Goal: Task Accomplishment & Management: Use online tool/utility

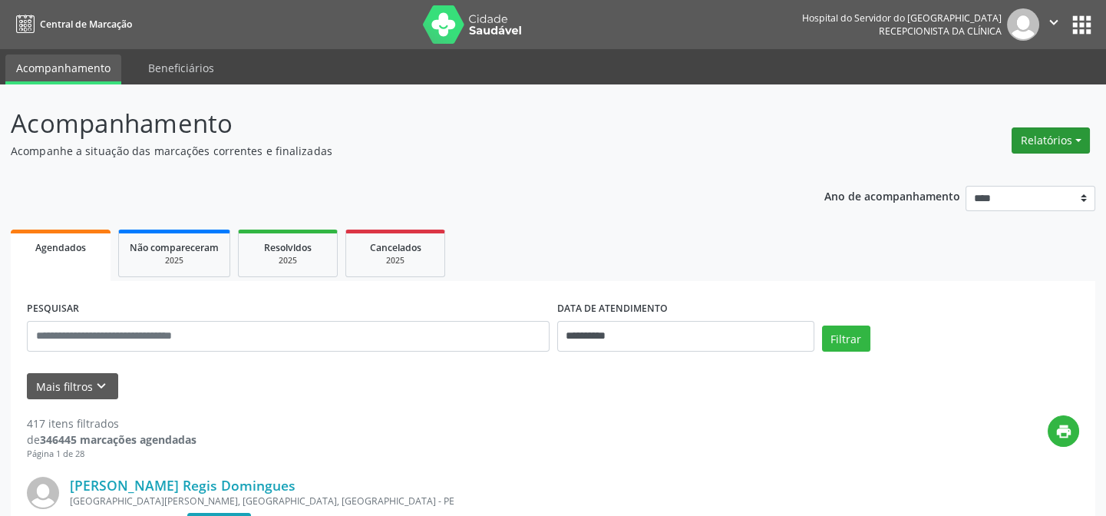
click at [1024, 136] on button "Relatórios" at bounding box center [1050, 140] width 78 height 26
click at [983, 172] on link "Agendamentos" at bounding box center [1010, 172] width 165 height 21
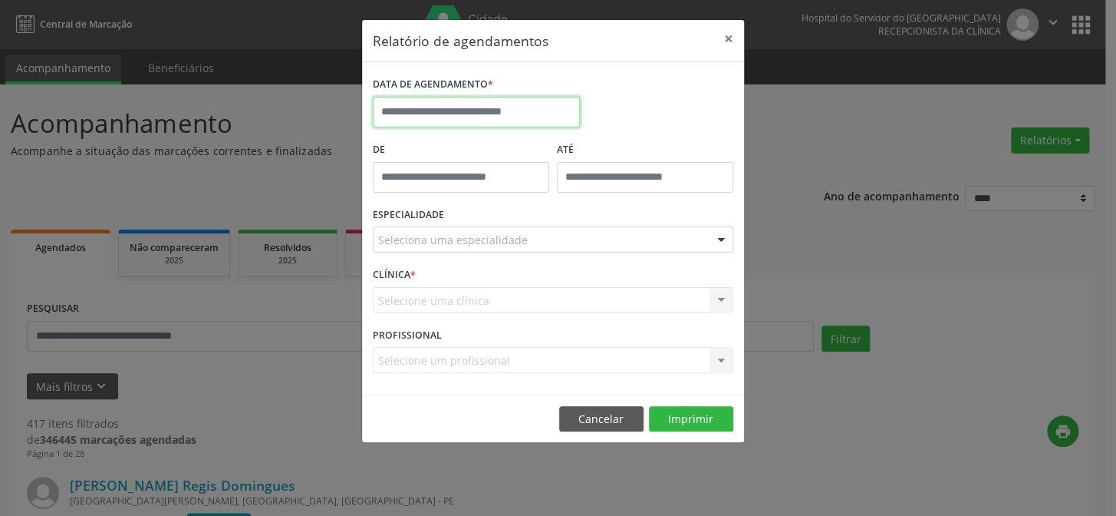
click at [460, 115] on input "text" at bounding box center [476, 112] width 207 height 31
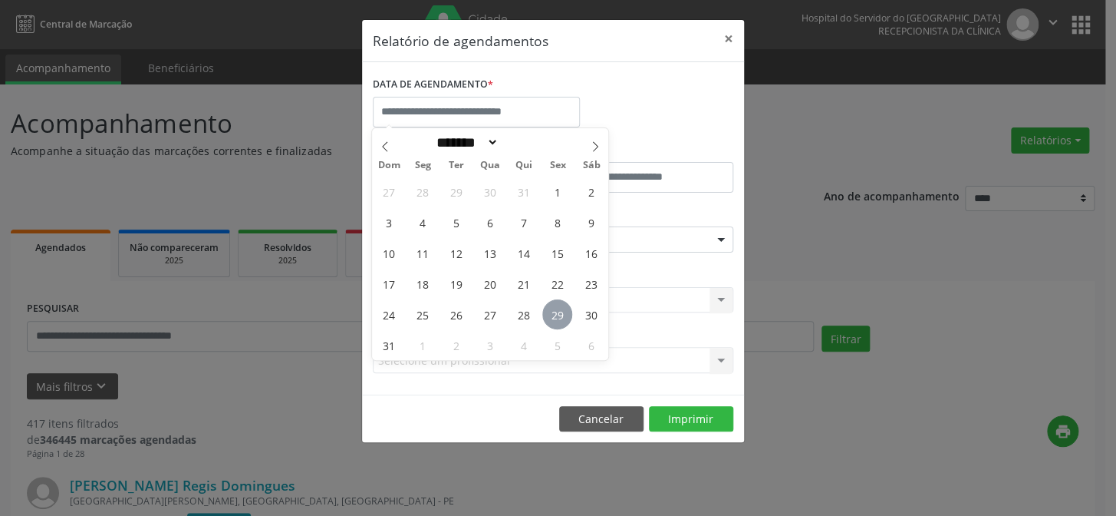
click at [555, 316] on span "29" at bounding box center [557, 314] width 30 height 30
type input "**********"
click at [556, 315] on span "29" at bounding box center [557, 314] width 30 height 30
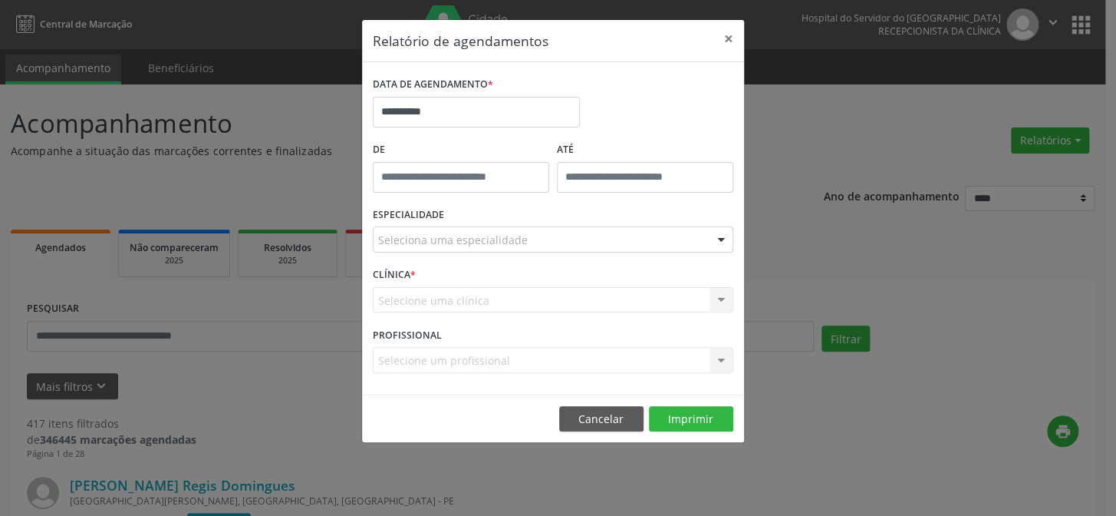
click at [567, 245] on div "Seleciona uma especialidade" at bounding box center [553, 239] width 361 height 26
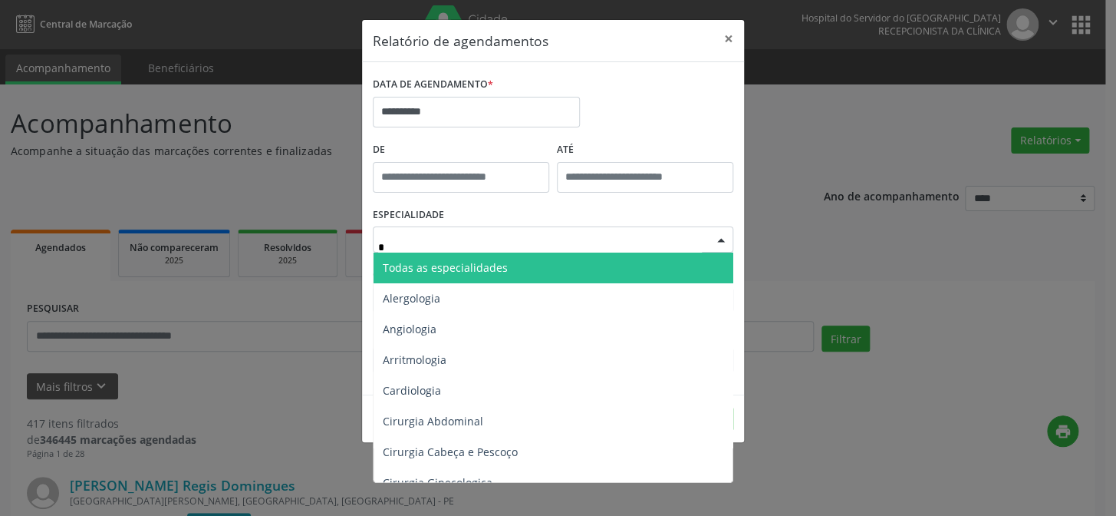
type input "**"
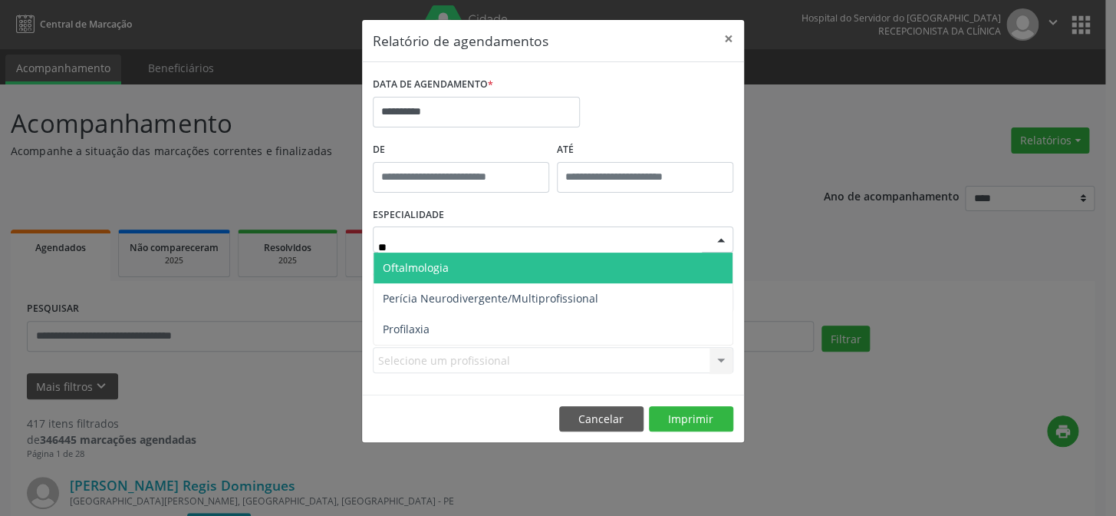
click at [397, 269] on span "Oftalmologia" at bounding box center [416, 267] width 66 height 15
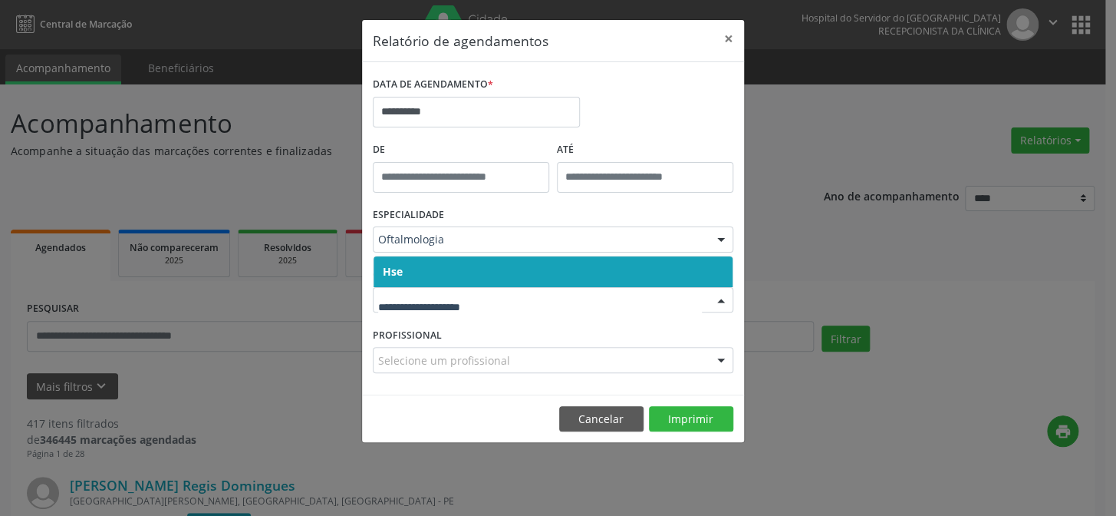
click at [442, 272] on span "Hse" at bounding box center [553, 271] width 359 height 31
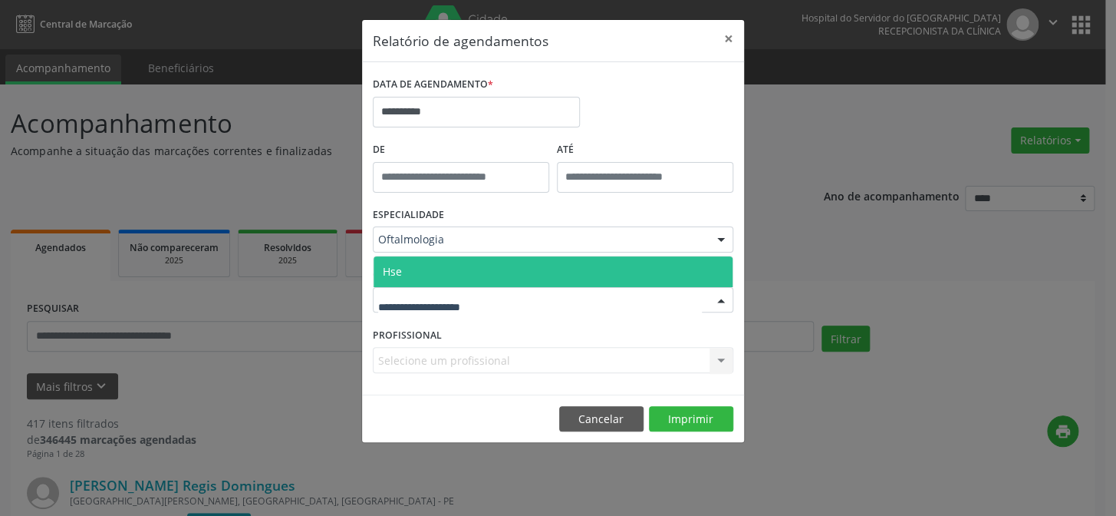
click at [427, 275] on span "Hse" at bounding box center [553, 271] width 359 height 31
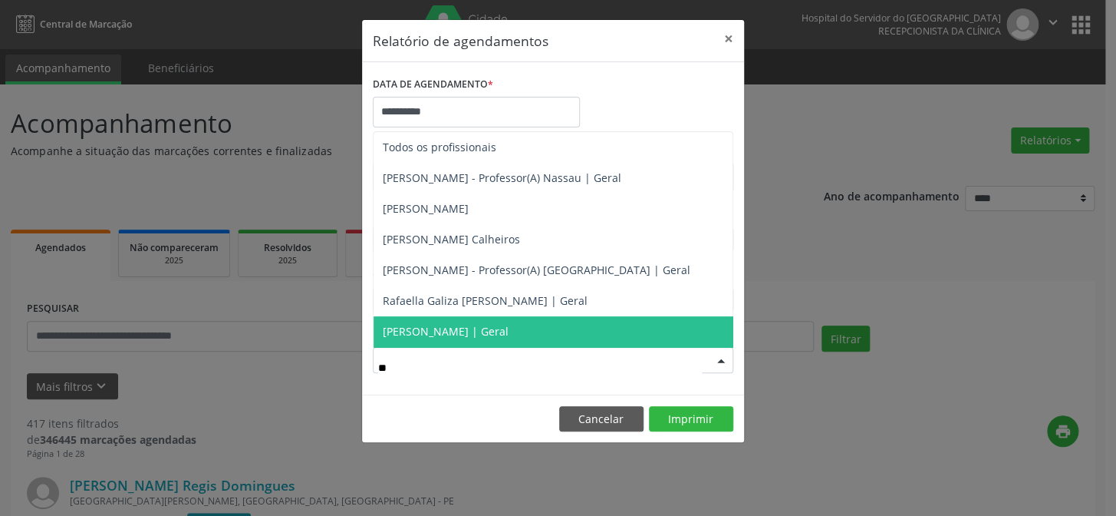
click at [440, 332] on span "[PERSON_NAME] | Geral" at bounding box center [446, 331] width 126 height 15
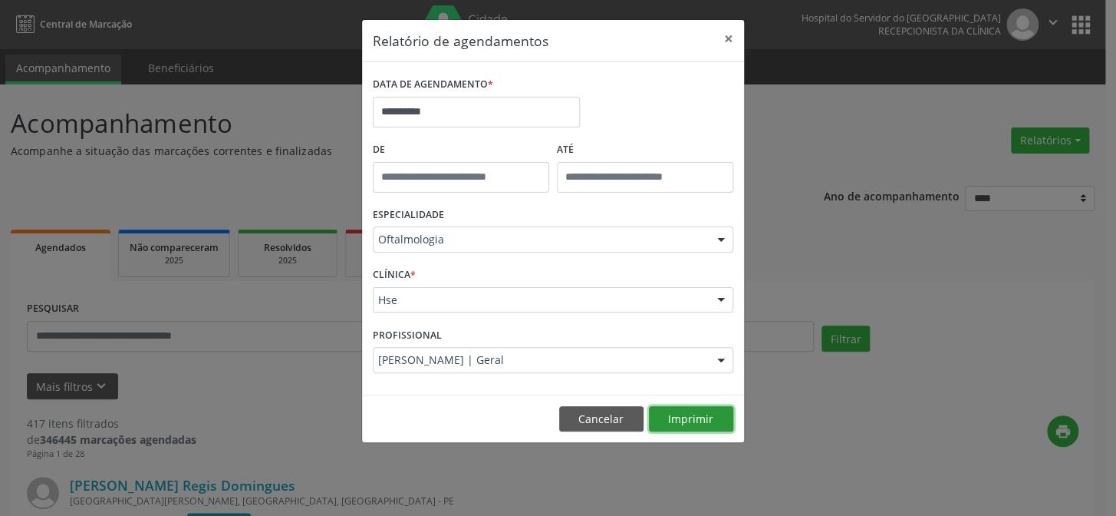
click at [655, 412] on button "Imprimir" at bounding box center [691, 419] width 84 height 26
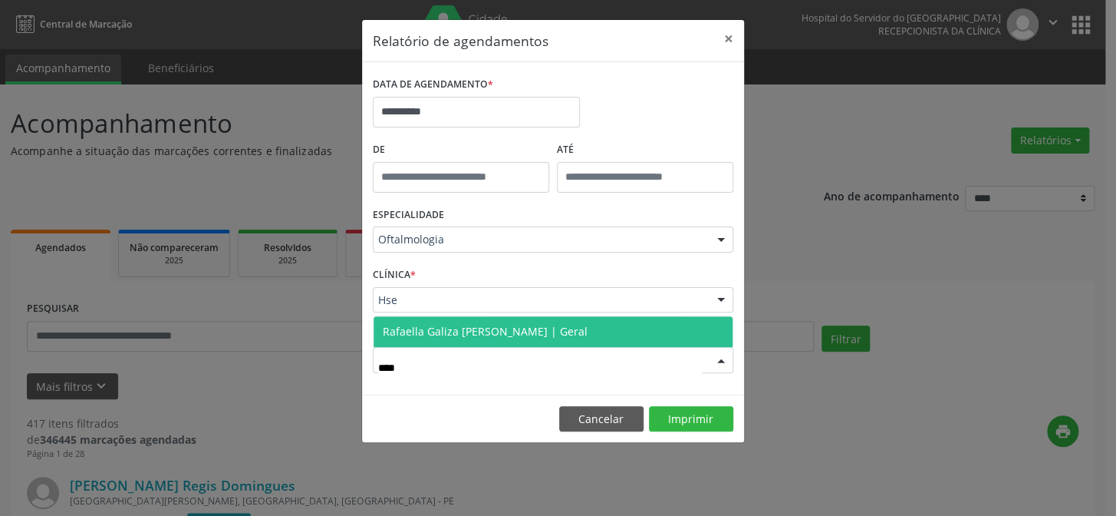
click at [434, 341] on span "Rafaella Galiza [PERSON_NAME] | Geral" at bounding box center [553, 331] width 359 height 31
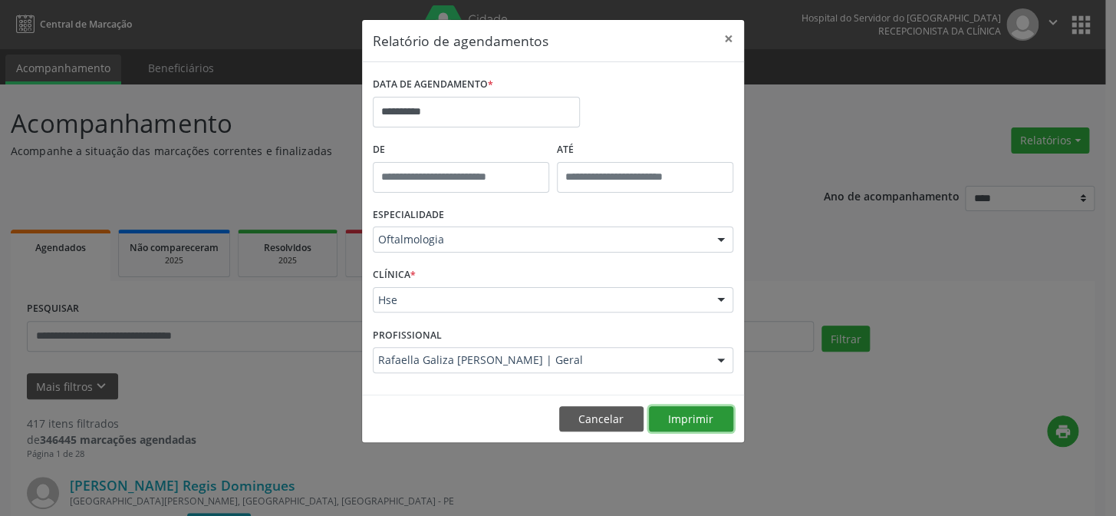
click at [685, 426] on button "Imprimir" at bounding box center [691, 419] width 84 height 26
click at [399, 371] on div "Rafaella Galiza [PERSON_NAME] | Geral" at bounding box center [553, 360] width 361 height 26
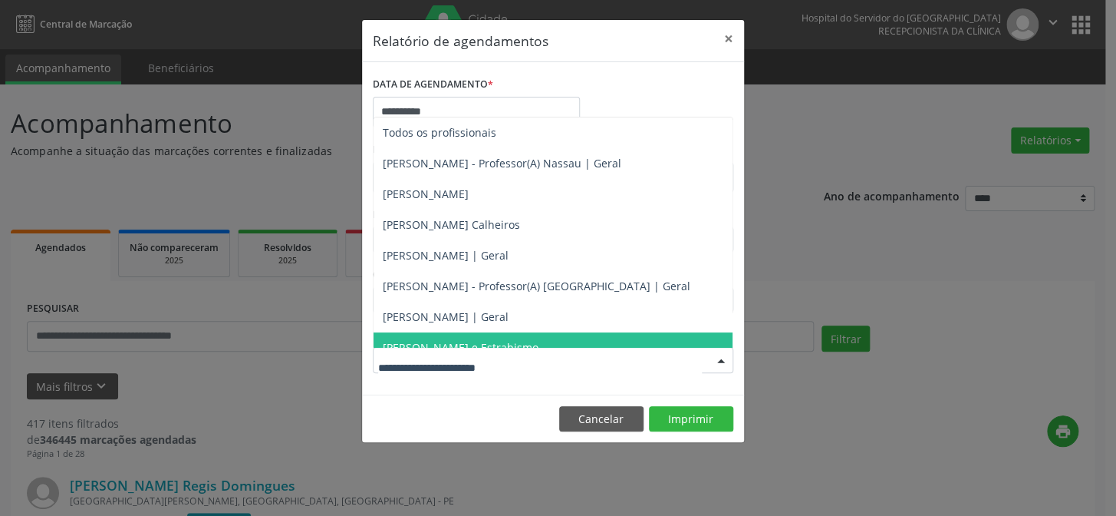
click at [400, 371] on input "text" at bounding box center [540, 367] width 324 height 31
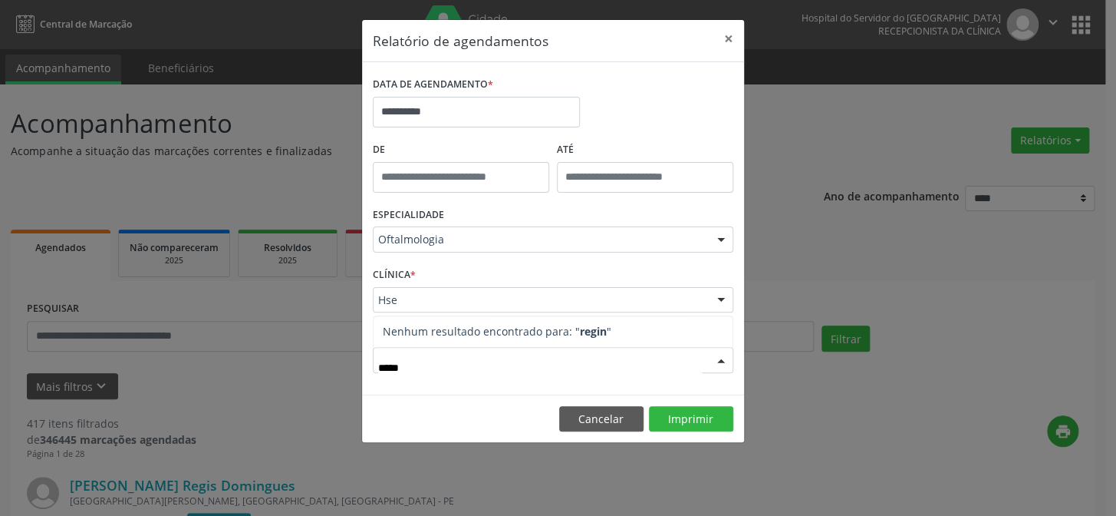
click at [407, 249] on form "**********" at bounding box center [553, 228] width 361 height 311
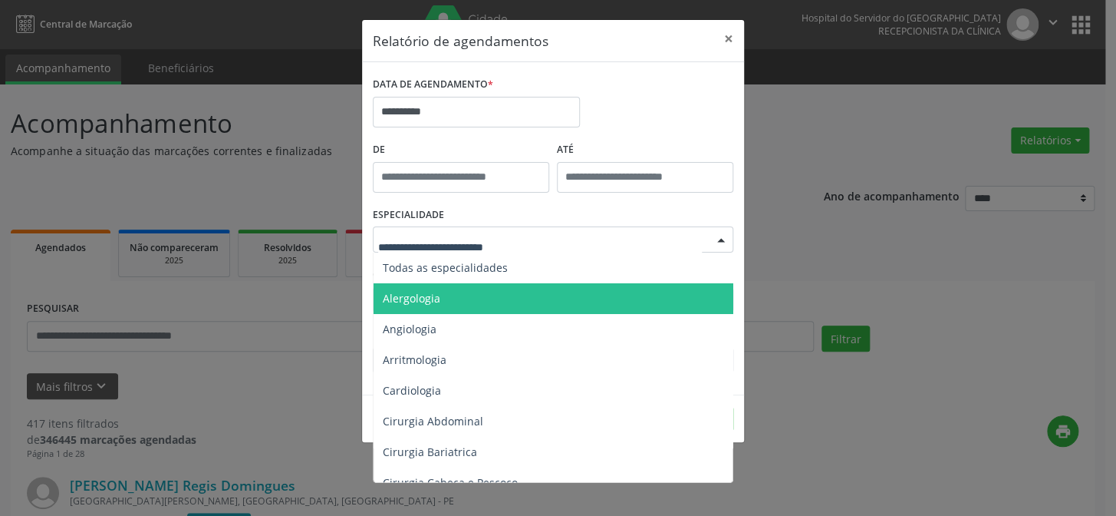
click at [403, 242] on input "text" at bounding box center [540, 247] width 324 height 31
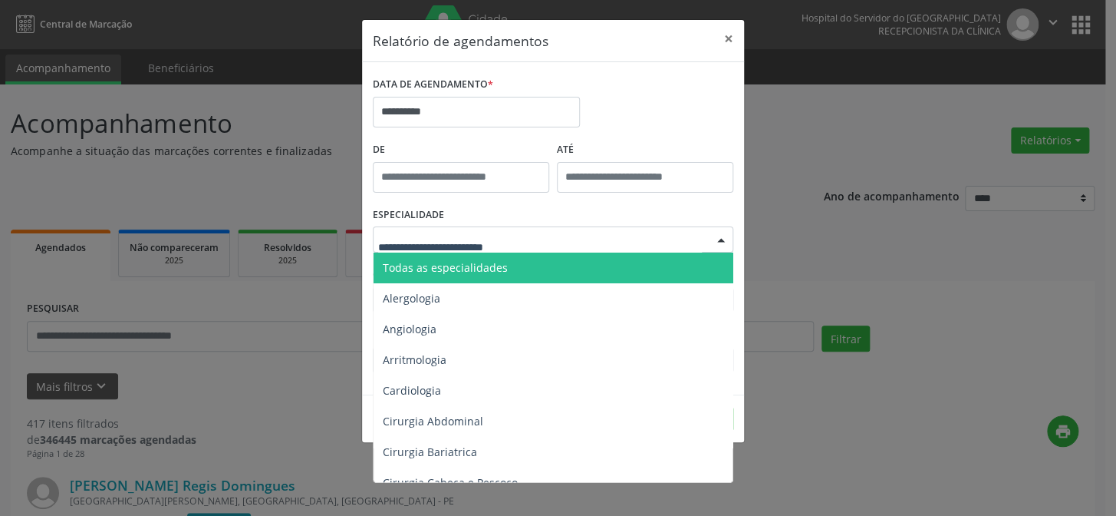
click at [394, 259] on span "Todas as especialidades" at bounding box center [554, 267] width 361 height 31
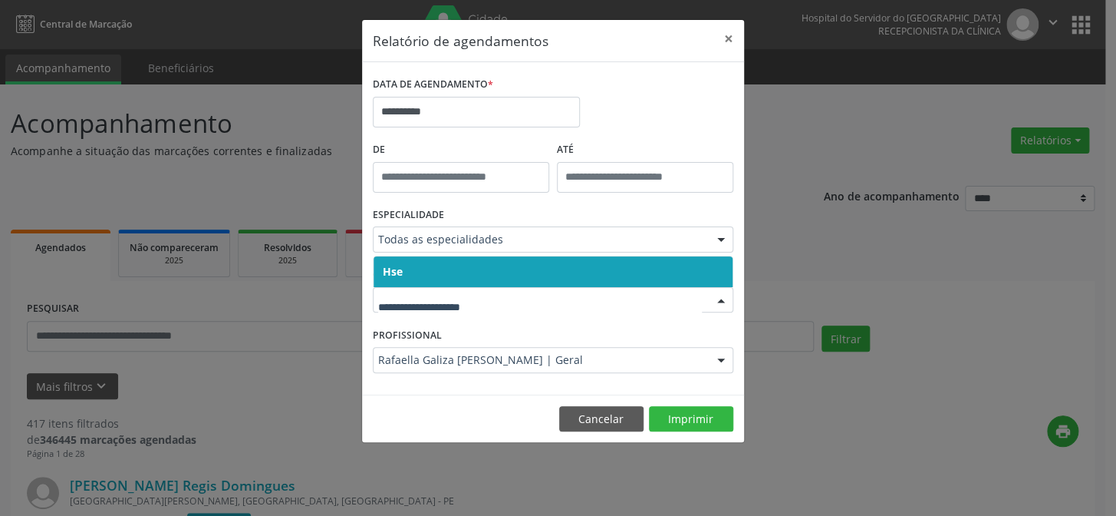
click at [397, 276] on span "Hse" at bounding box center [393, 271] width 20 height 15
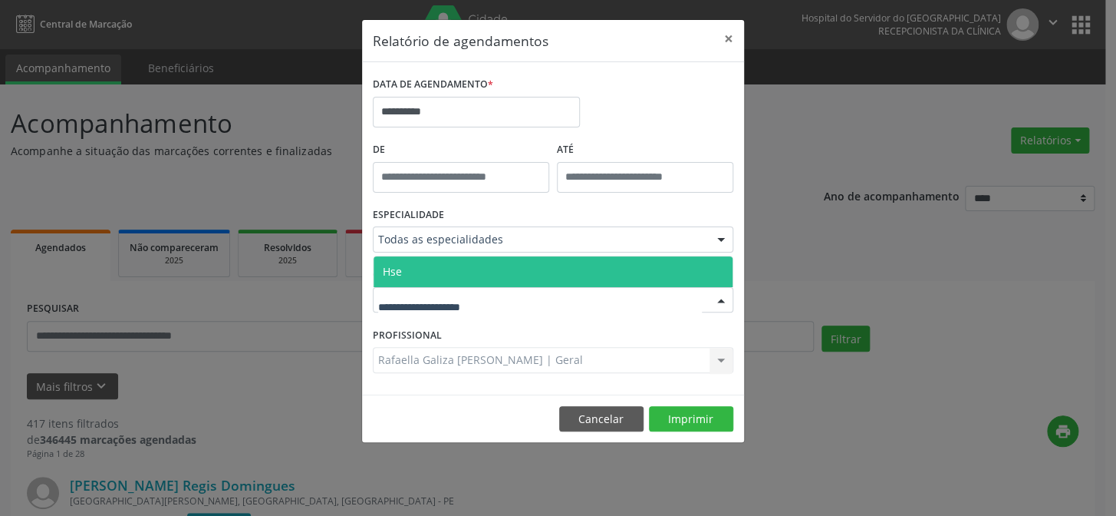
click at [399, 279] on span "Hse" at bounding box center [553, 271] width 359 height 31
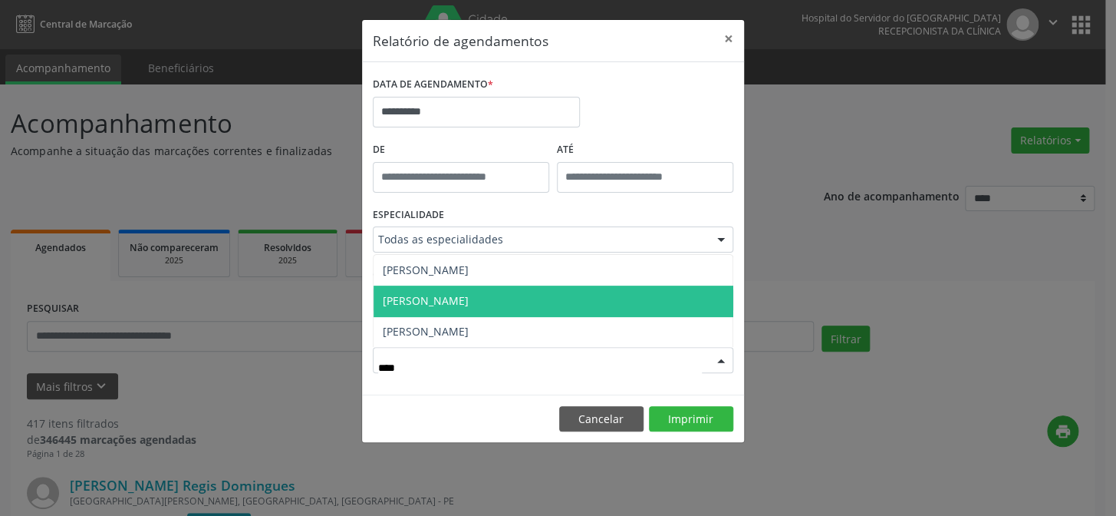
click at [408, 295] on span "[PERSON_NAME]" at bounding box center [426, 300] width 86 height 15
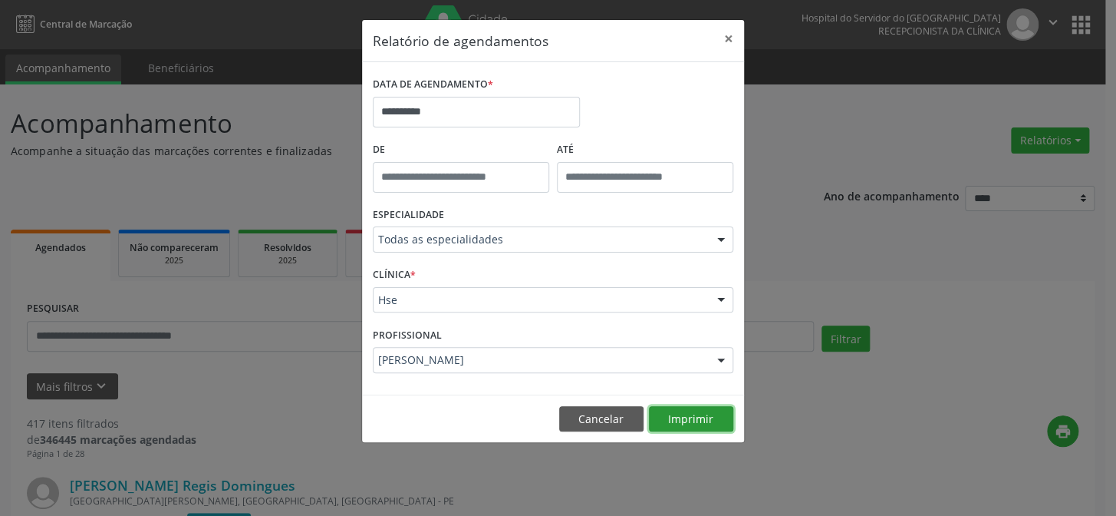
click at [684, 417] on button "Imprimir" at bounding box center [691, 419] width 84 height 26
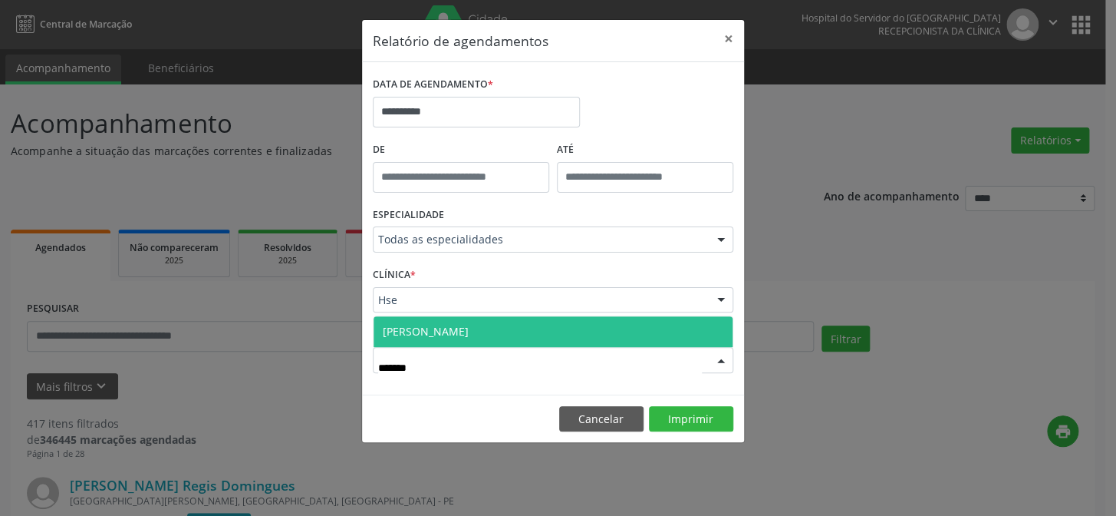
type input "********"
click at [420, 327] on span "[PERSON_NAME]" at bounding box center [426, 331] width 86 height 15
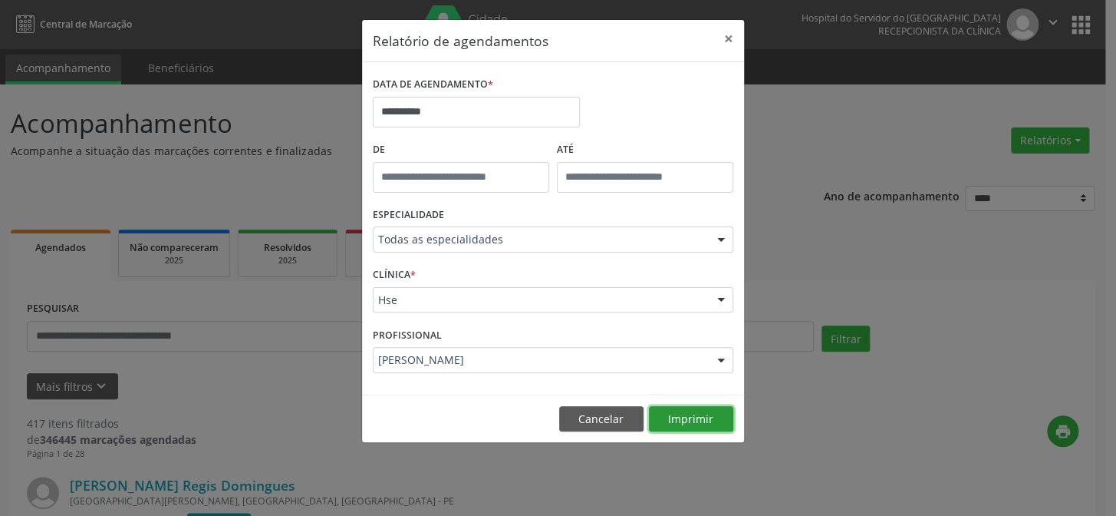
click at [713, 410] on button "Imprimir" at bounding box center [691, 419] width 84 height 26
